Goal: Information Seeking & Learning: Learn about a topic

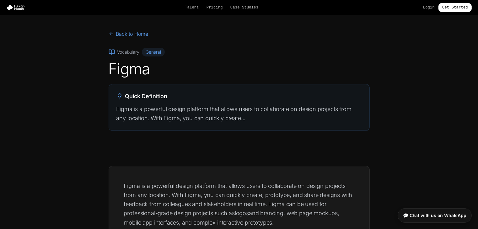
click at [242, 119] on p "Figma is a powerful design platform that allows users to collaborate on design …" at bounding box center [238, 113] width 245 height 19
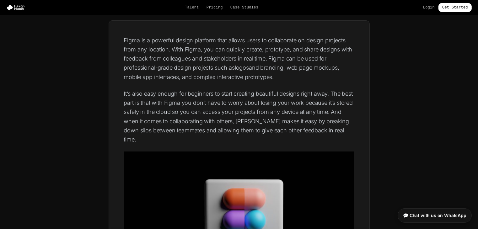
scroll to position [145, 0]
click at [220, 120] on p "It’s also easy enough for beginners to start creating beautiful designs right a…" at bounding box center [239, 116] width 230 height 55
click at [184, 109] on p "It’s also easy enough for beginners to start creating beautiful designs right a…" at bounding box center [239, 116] width 230 height 55
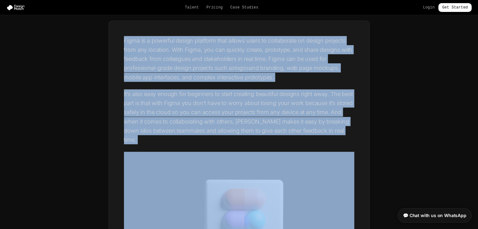
drag, startPoint x: 123, startPoint y: 39, endPoint x: 316, endPoint y: 135, distance: 215.7
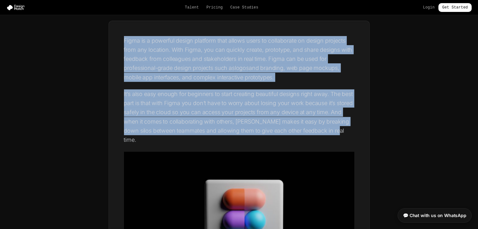
drag, startPoint x: 344, startPoint y: 135, endPoint x: 118, endPoint y: 24, distance: 251.6
copy div "Figma is a powerful design platform that allows users to collaborate on design …"
